Goal: Register for event/course

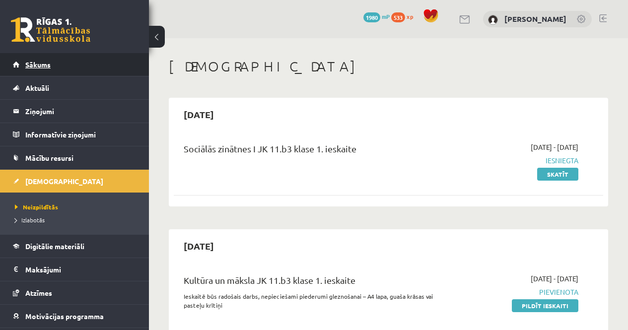
click at [65, 56] on link "Sākums" at bounding box center [75, 64] width 124 height 23
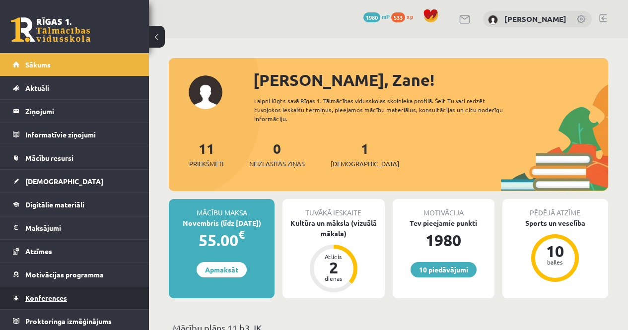
click at [58, 295] on span "Konferences" at bounding box center [46, 297] width 42 height 9
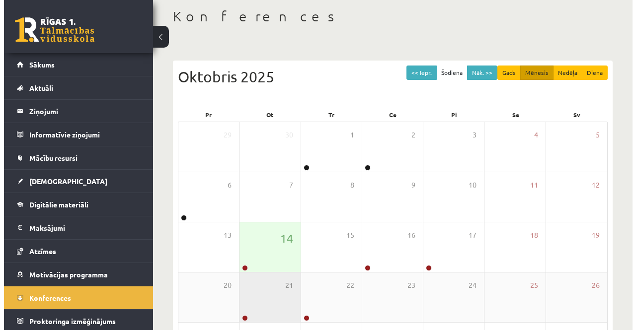
scroll to position [144, 0]
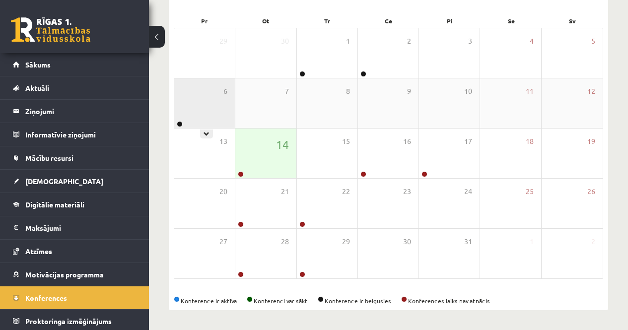
click at [208, 116] on div "6" at bounding box center [204, 103] width 61 height 50
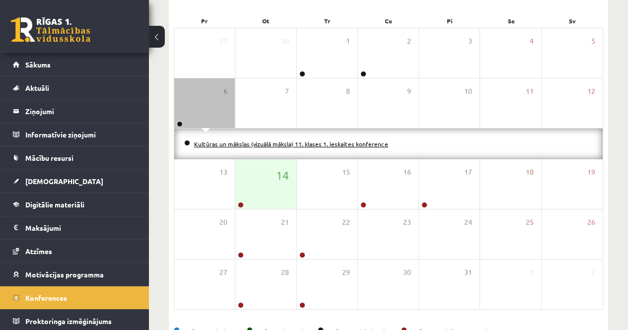
click at [218, 142] on link "Kultūras un mākslas (vizuālā māksla) 11. klases 1. ieskaites konference" at bounding box center [291, 144] width 194 height 8
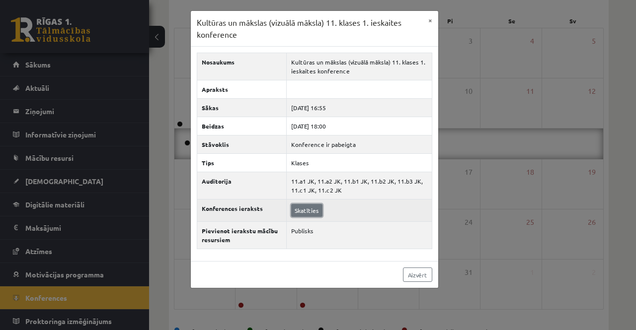
click at [306, 207] on link "Skatīties" at bounding box center [306, 210] width 31 height 13
